Goal: Navigation & Orientation: Find specific page/section

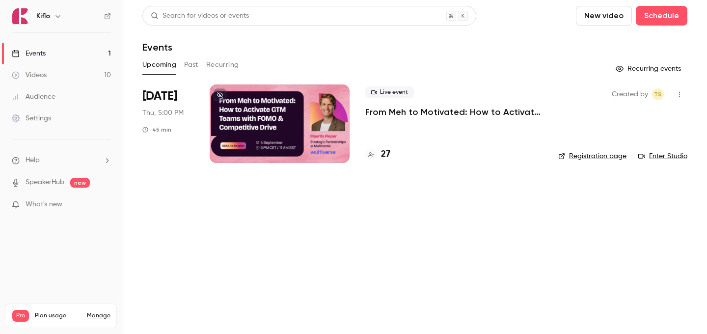
click at [97, 54] on link "Events 1" at bounding box center [61, 54] width 123 height 22
click at [88, 71] on link "Videos 10" at bounding box center [61, 75] width 123 height 22
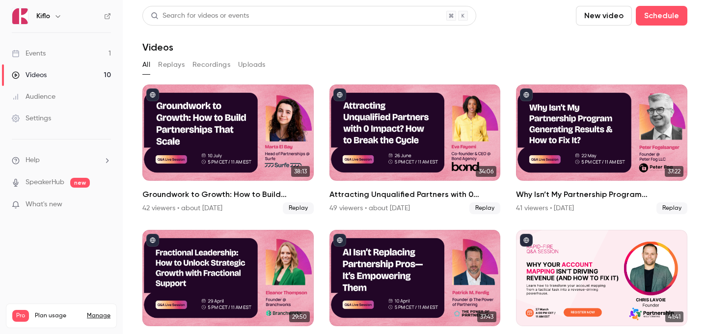
click at [82, 55] on link "Events 1" at bounding box center [61, 54] width 123 height 22
